Goal: Task Accomplishment & Management: Use online tool/utility

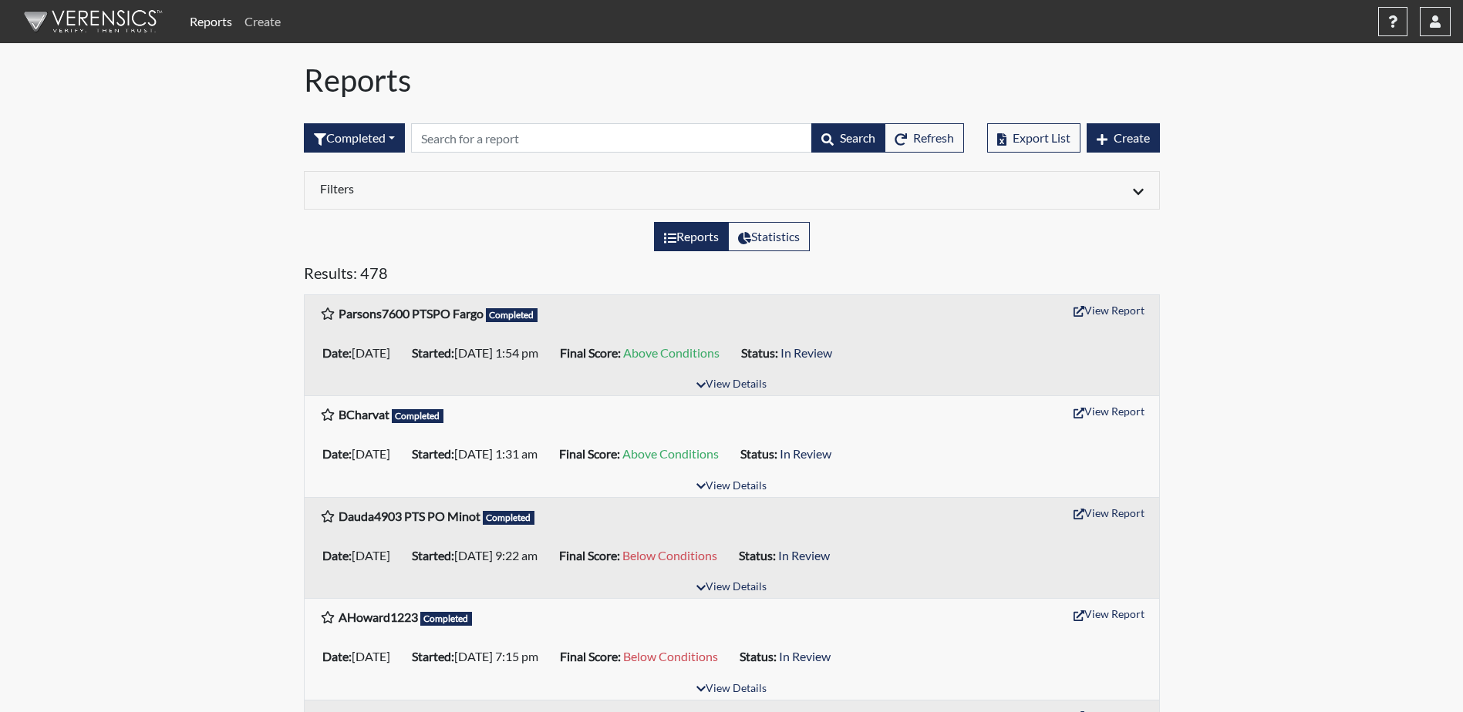
click at [260, 15] on link "Create" at bounding box center [262, 21] width 49 height 31
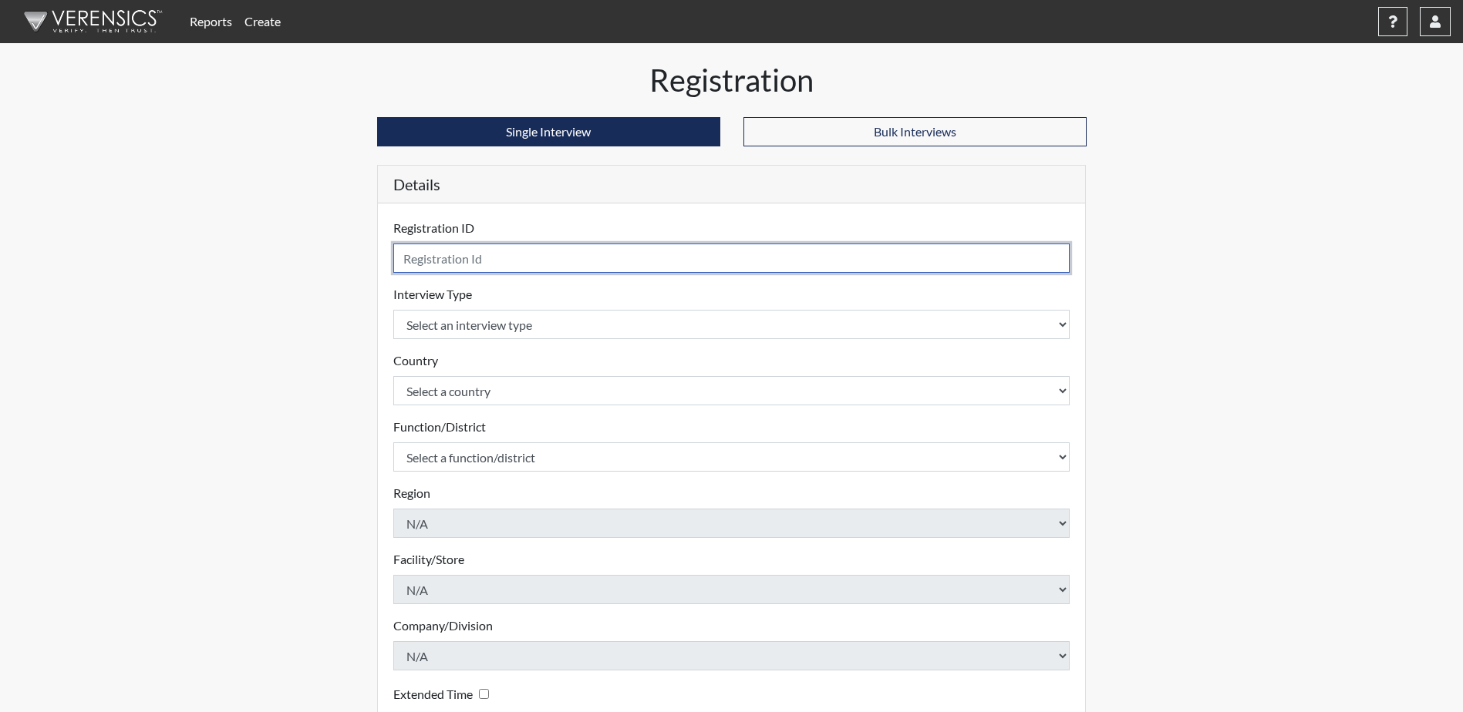
click at [413, 261] on input "text" at bounding box center [731, 258] width 677 height 29
type input "Roddie3181 PTSPO Fargo"
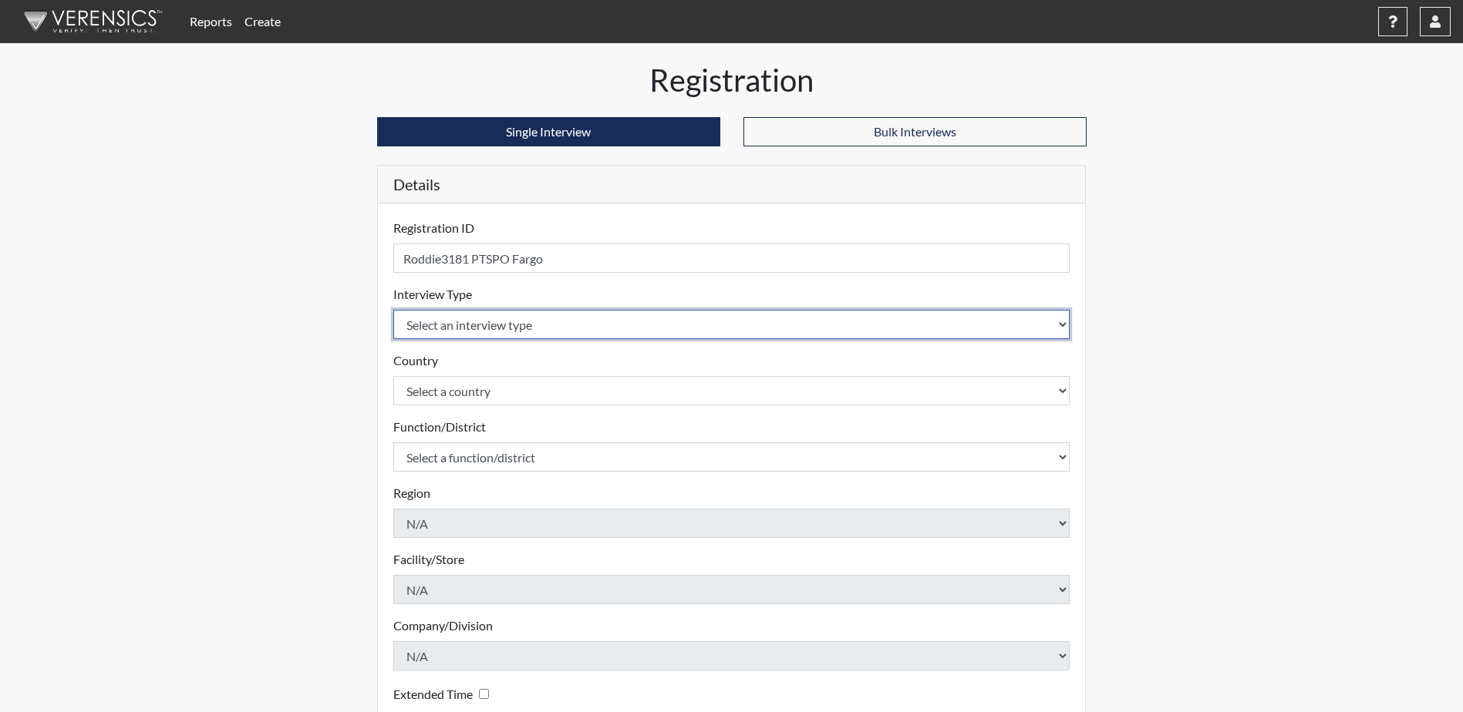
select select "ff757fb6-e1bf-11ea-9c9f-0eff0cf7eb8f"
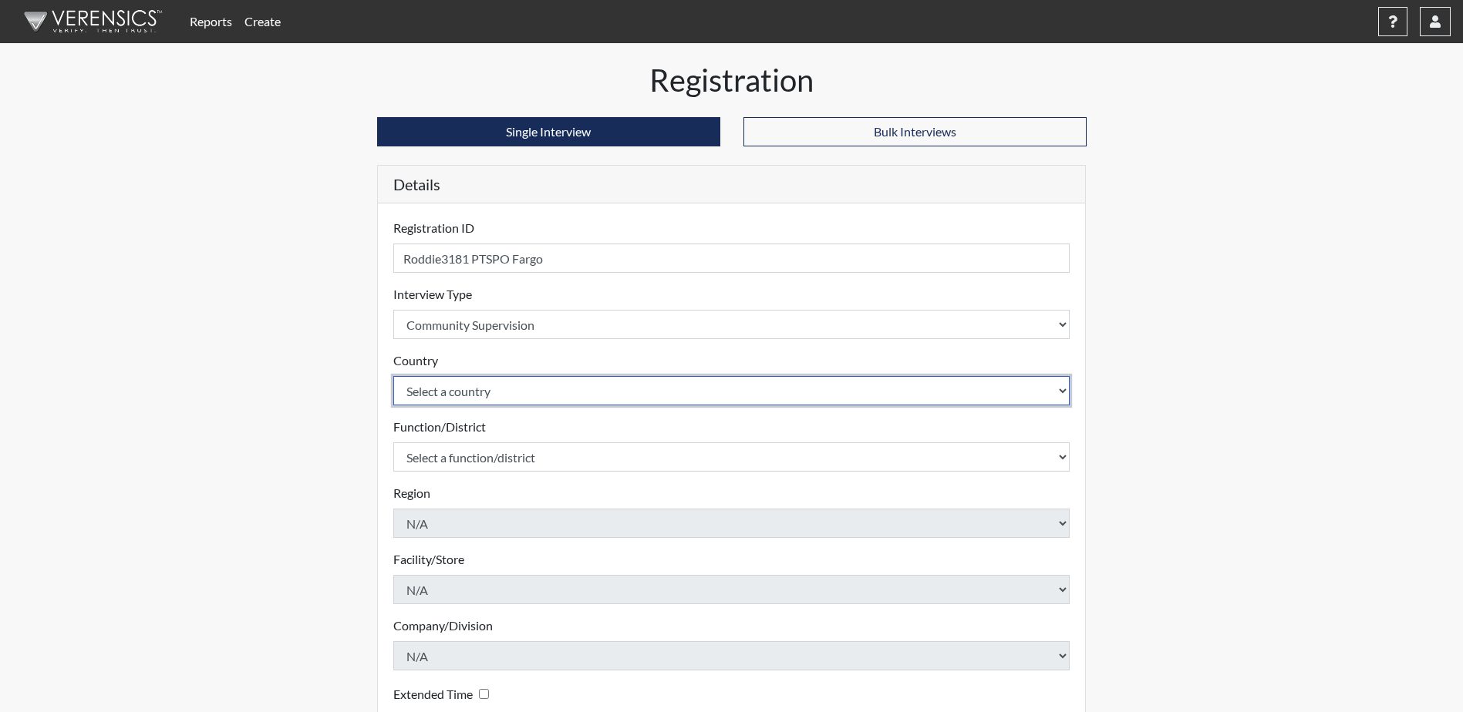
select select "united-states-of-[GEOGRAPHIC_DATA]"
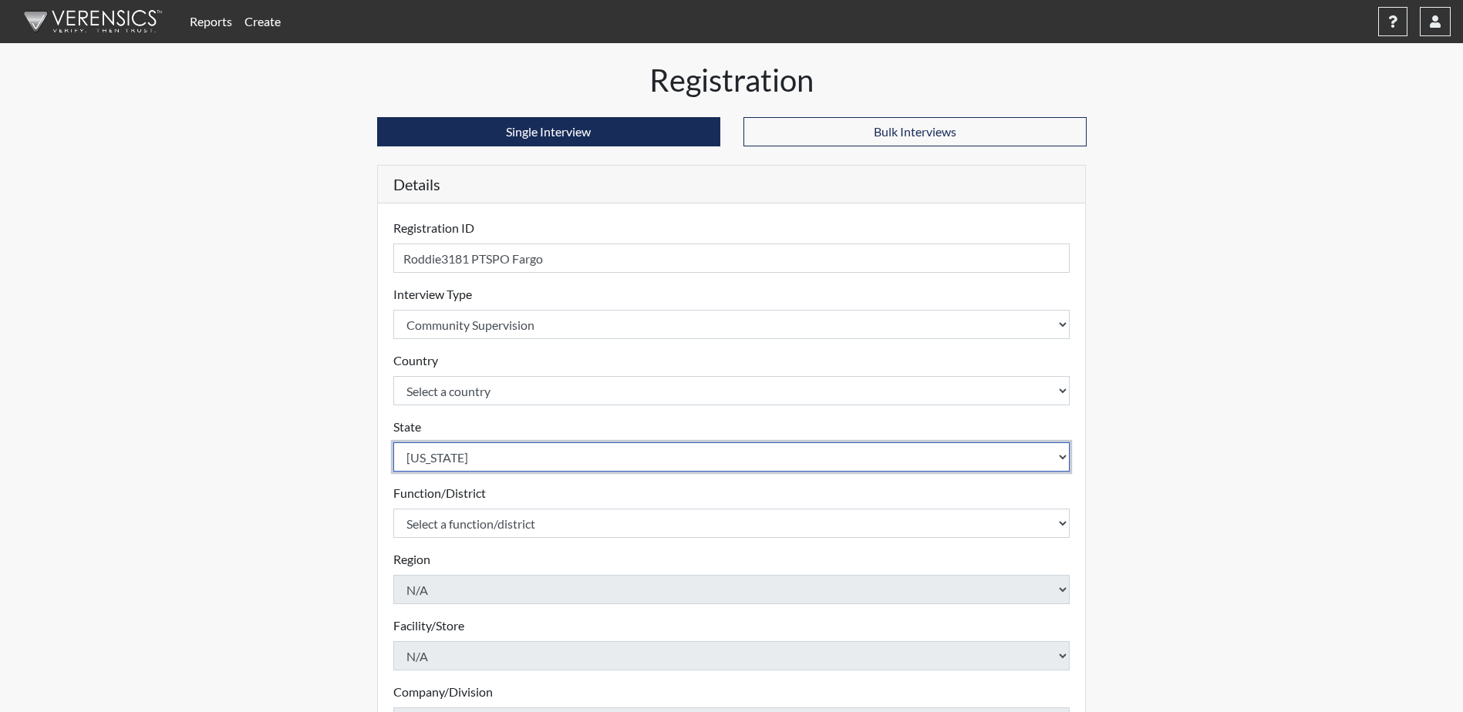
select select "ND"
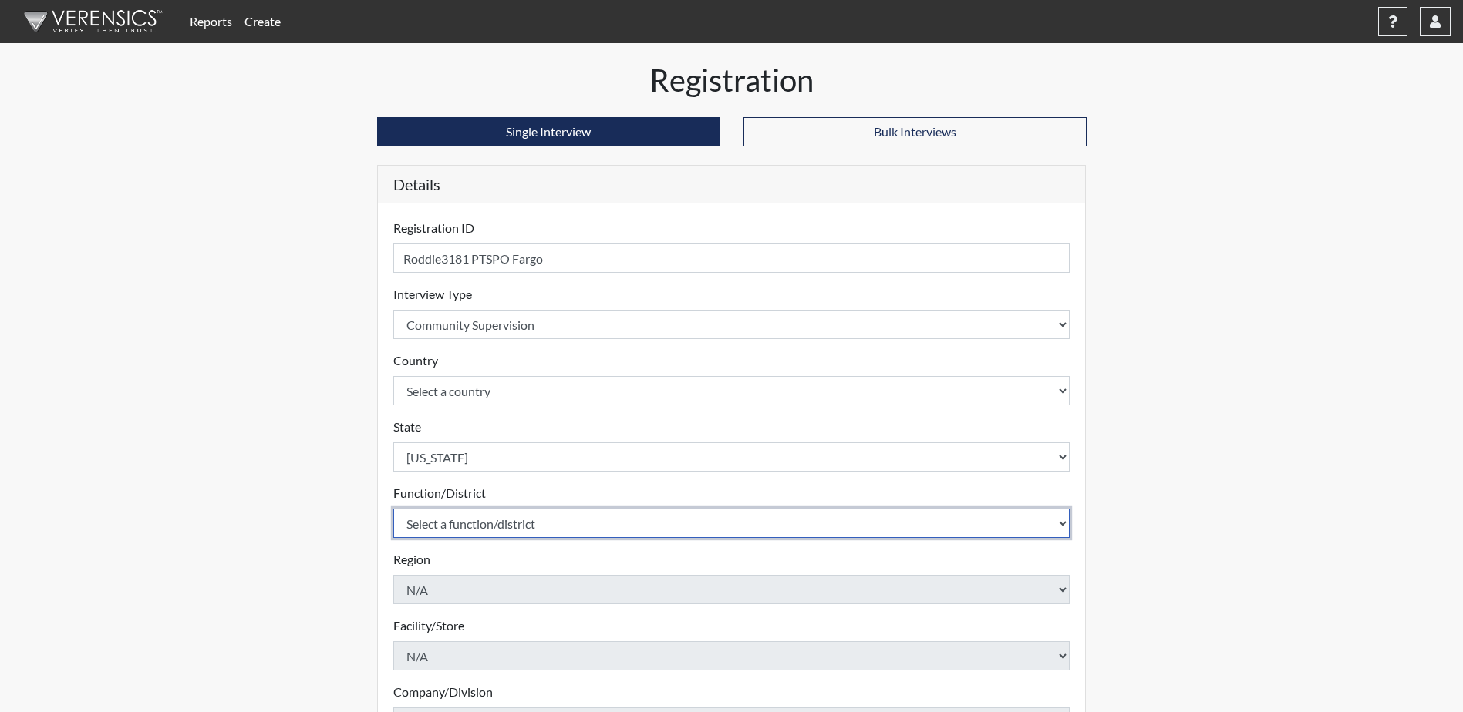
select select "4c6cf6b7-0a66-4ddf-a33c-c3617a18a22d"
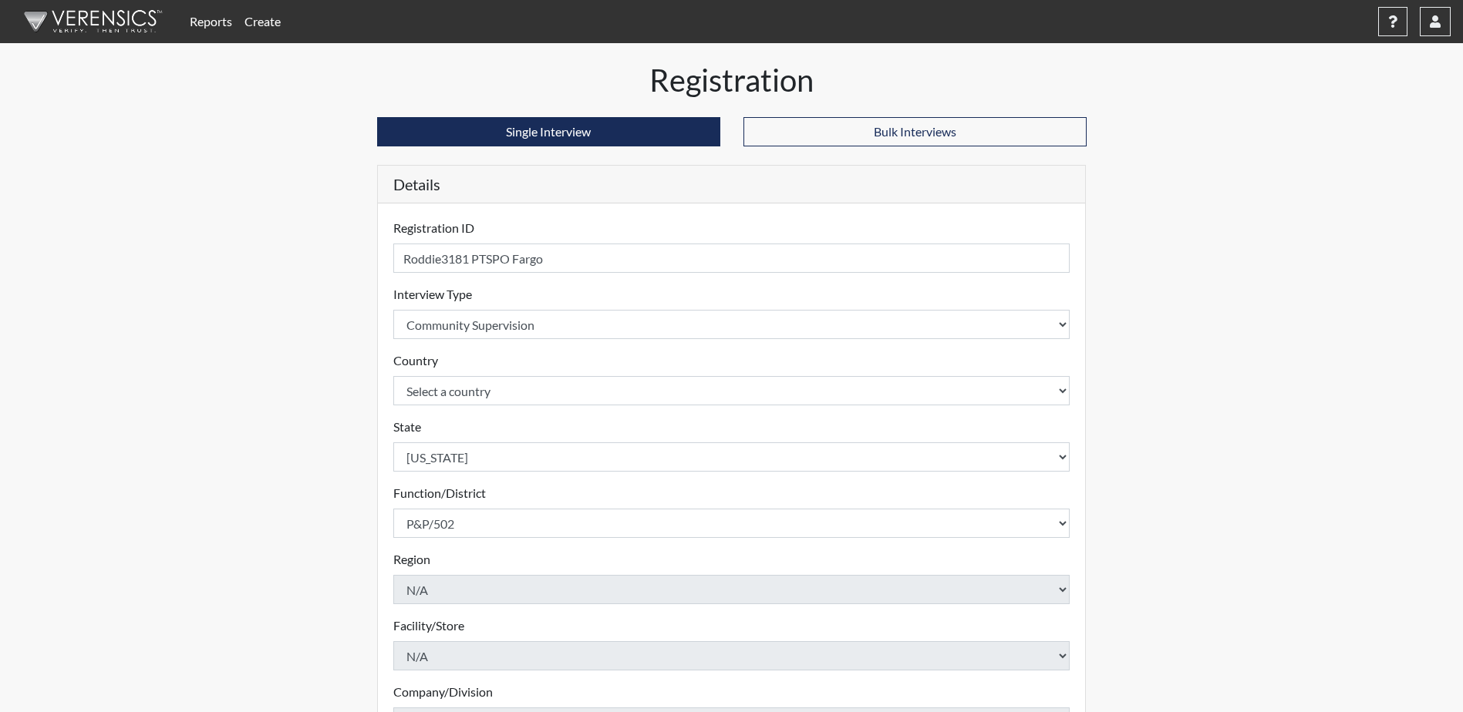
scroll to position [221, 0]
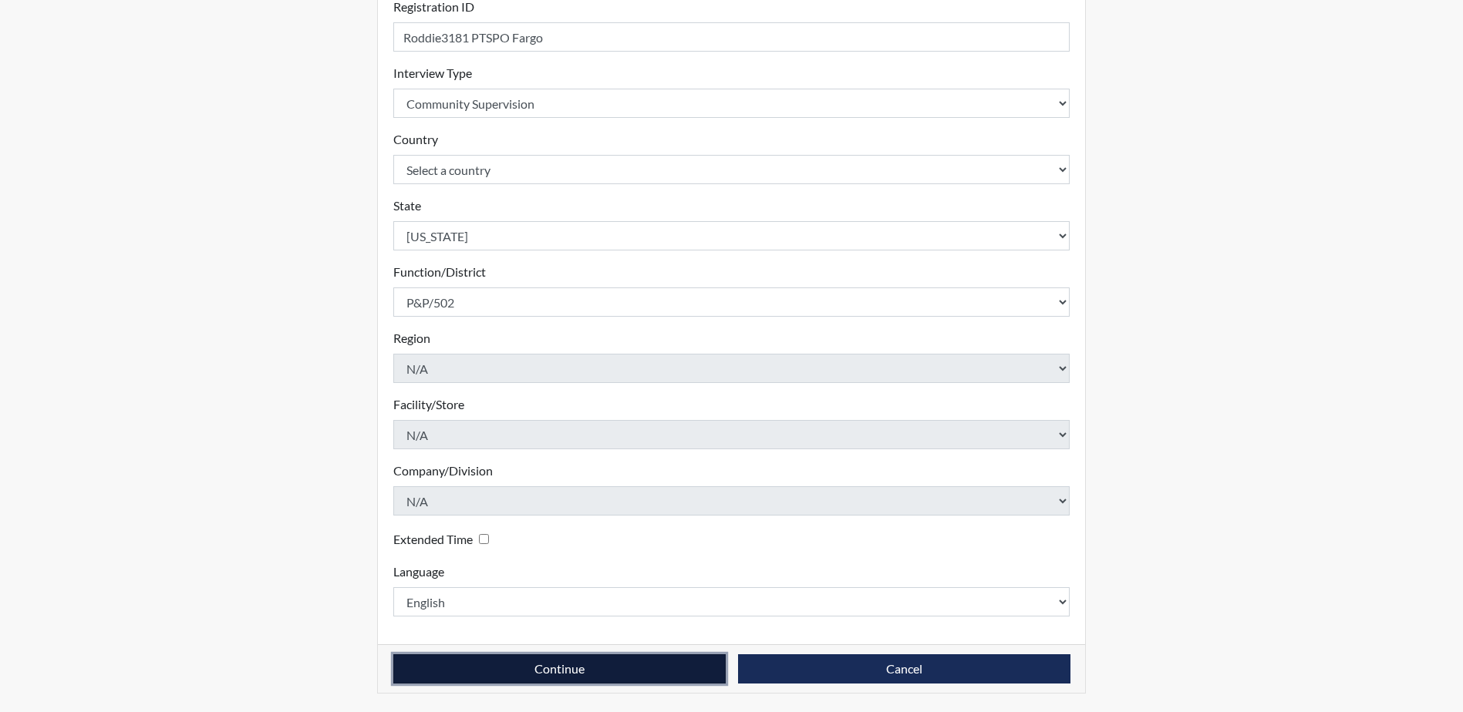
click at [628, 673] on button "Continue" at bounding box center [559, 669] width 332 height 29
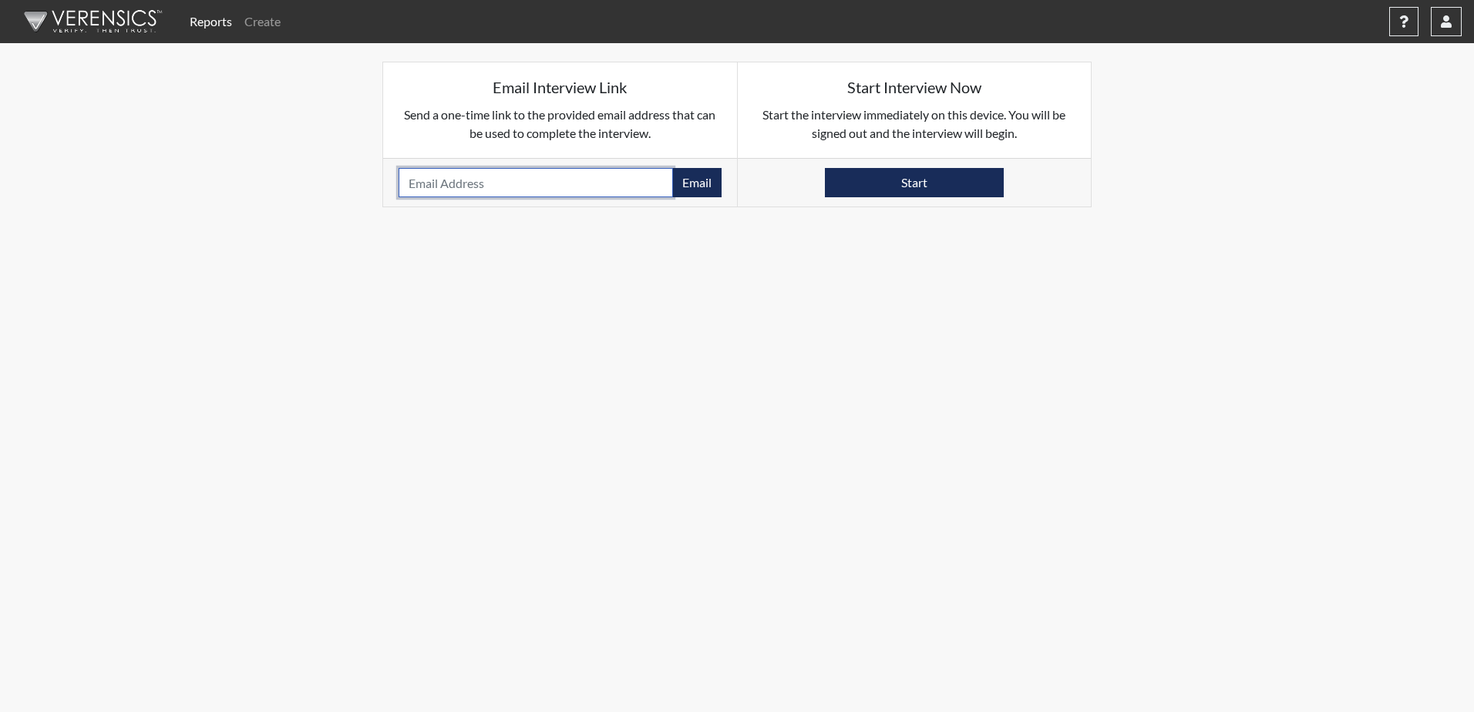
click at [405, 184] on input "email" at bounding box center [536, 182] width 274 height 29
paste input "[EMAIL_ADDRESS][DOMAIN_NAME]"
type input "[EMAIL_ADDRESS][DOMAIN_NAME]"
click at [689, 187] on button "Email" at bounding box center [696, 182] width 49 height 29
